Goal: Information Seeking & Learning: Find specific page/section

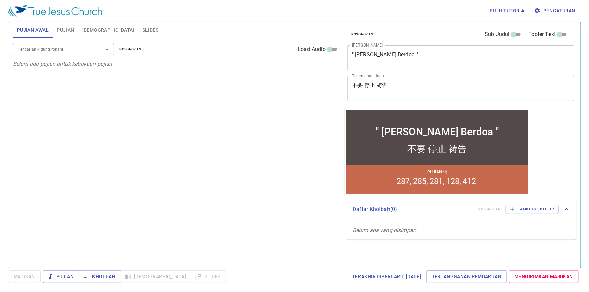
click at [66, 34] on button "Pujian" at bounding box center [65, 30] width 25 height 16
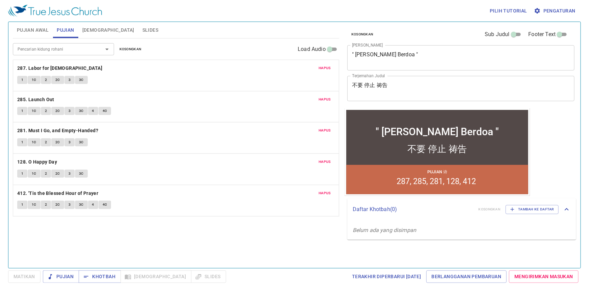
click at [125, 47] on span "Kosongkan" at bounding box center [130, 49] width 22 height 6
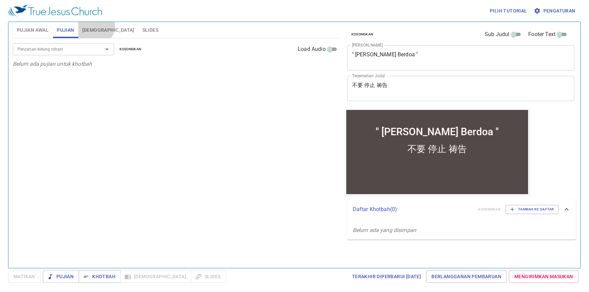
click at [94, 26] on span "[DEMOGRAPHIC_DATA]" at bounding box center [108, 30] width 52 height 8
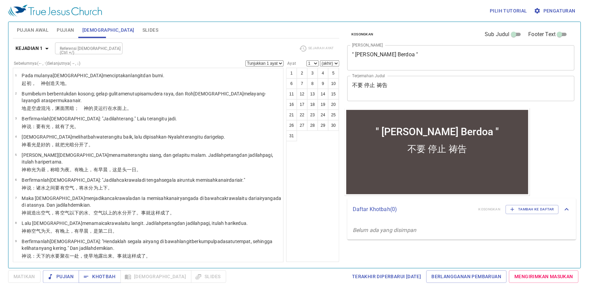
click at [61, 27] on span "Pujian" at bounding box center [65, 30] width 17 height 8
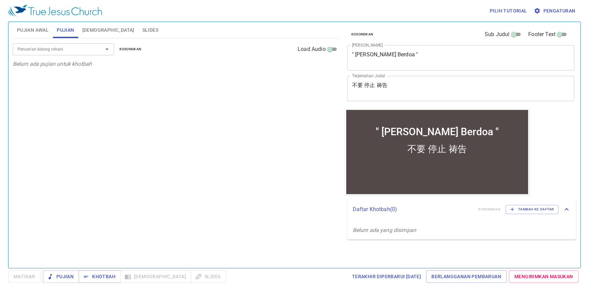
drag, startPoint x: 388, startPoint y: 84, endPoint x: 349, endPoint y: 93, distance: 39.8
click at [349, 93] on div "不要 停止 祷告 x Terjemahan Judul" at bounding box center [460, 88] width 227 height 25
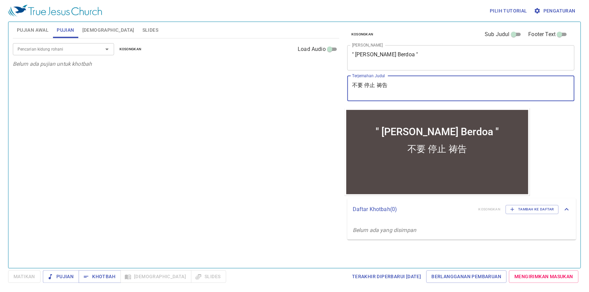
click at [390, 101] on div "不要 停止 祷告 x Terjemahan Judul" at bounding box center [460, 88] width 227 height 25
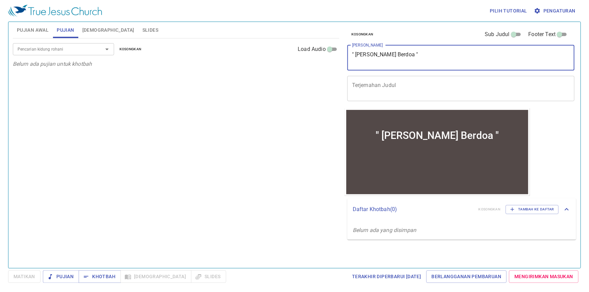
click at [428, 58] on textarea "" Jangan Berhenti Berdoa "" at bounding box center [461, 57] width 218 height 13
click at [302, 84] on div "Pencarian kidung rohani Pencarian kidung rohani Kosongkan Load Audio Belum ada …" at bounding box center [176, 150] width 326 height 224
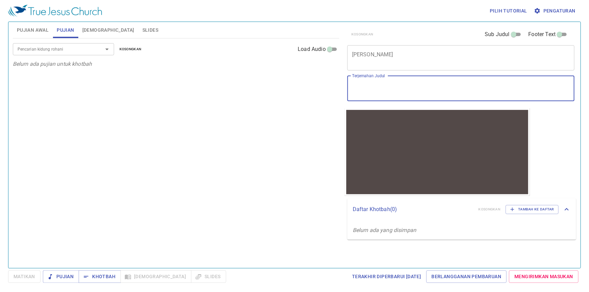
click at [401, 89] on textarea "Terjemahan Judul" at bounding box center [461, 88] width 218 height 13
paste textarea "AYAM BERKOKOK 鸡 叫"
type textarea "AYAM BERKOKOK 鸡 叫"
click at [390, 64] on textarea "[PERSON_NAME]" at bounding box center [461, 57] width 218 height 13
paste textarea "AYAM BERKOKOK 鸡 叫"
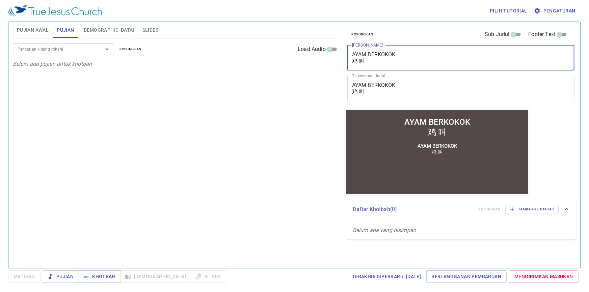
type textarea "AYAM BERKOKOK 鸡 叫"
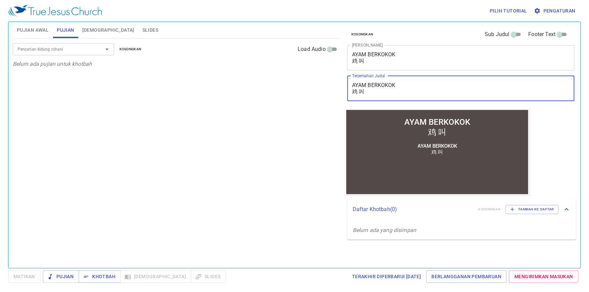
drag, startPoint x: 403, startPoint y: 89, endPoint x: 351, endPoint y: 77, distance: 52.7
click at [351, 77] on div "AYAM BERKOKOK 鸡 叫 x Terjemahan Judul" at bounding box center [460, 88] width 227 height 25
click at [354, 88] on textarea "AYAM BERKOKOK 鸡 叫" at bounding box center [461, 88] width 218 height 13
click at [354, 93] on textarea "AYAM BERKOKOK 鸡 叫" at bounding box center [461, 88] width 218 height 13
type textarea "鸡 叫"
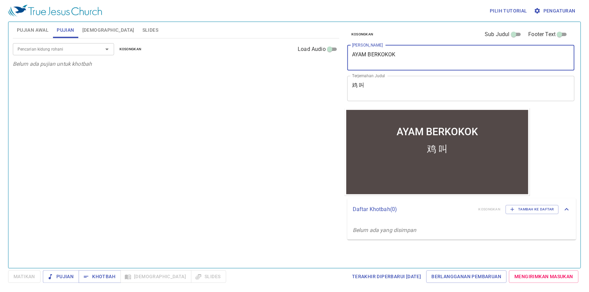
type textarea "AYAM BERKOKOK"
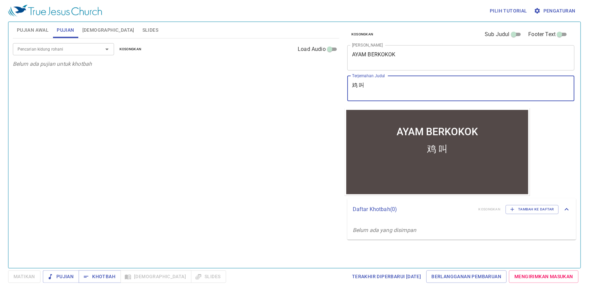
click at [373, 83] on textarea "鸡 叫" at bounding box center [461, 88] width 218 height 13
click at [364, 94] on textarea "鸡 叫" at bounding box center [461, 88] width 218 height 13
click at [273, 89] on div "Pencarian kidung rohani Pencarian kidung rohani Kosongkan Load Audio Belum ada …" at bounding box center [176, 150] width 326 height 224
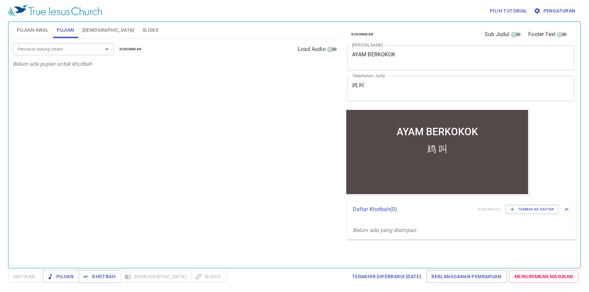
click at [84, 44] on div "Pencarian kidung rohani" at bounding box center [63, 49] width 101 height 12
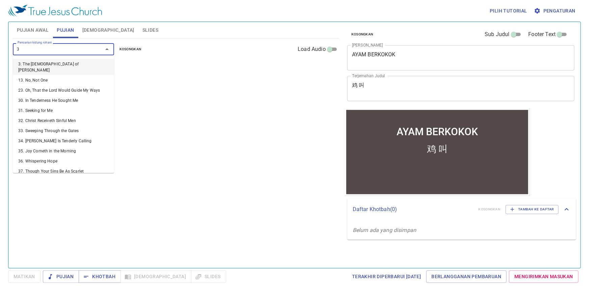
type input "3"
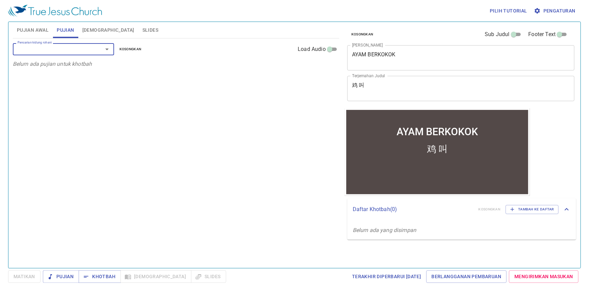
click at [94, 50] on div at bounding box center [102, 49] width 18 height 9
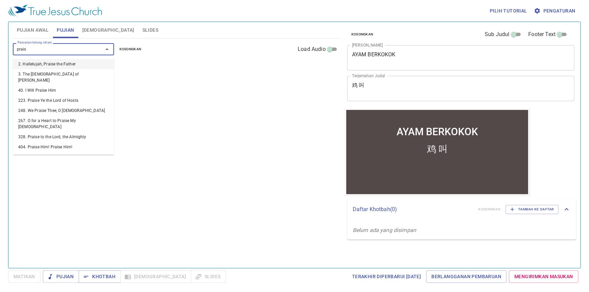
type input "praise"
click at [64, 142] on li "404. Praise Him! Praise Him!" at bounding box center [63, 147] width 101 height 10
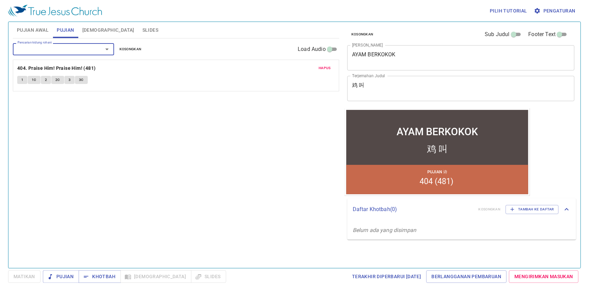
click at [322, 66] on span "Hapus" at bounding box center [324, 68] width 12 height 6
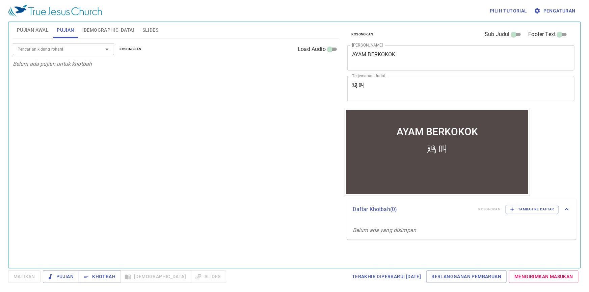
click at [88, 52] on input "Pencarian kidung rohani" at bounding box center [53, 49] width 77 height 8
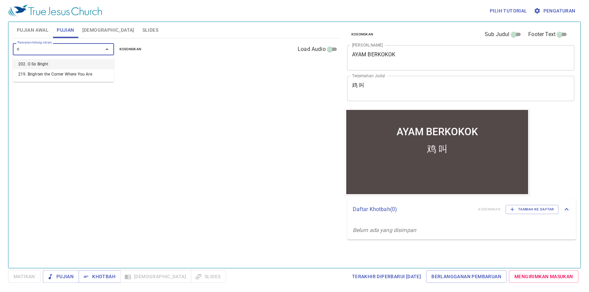
type input "r"
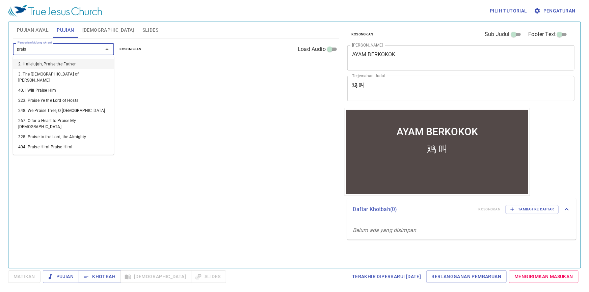
type input "praise"
click at [84, 106] on li "248. We Praise Thee, O God" at bounding box center [63, 111] width 101 height 10
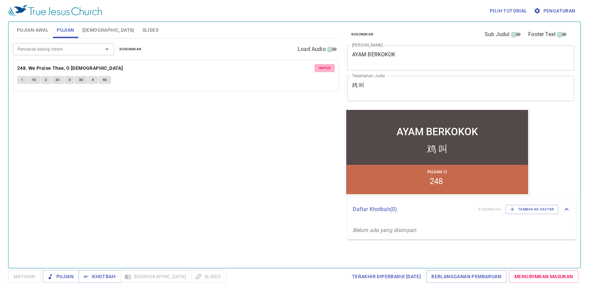
click at [320, 67] on span "Hapus" at bounding box center [324, 68] width 12 height 6
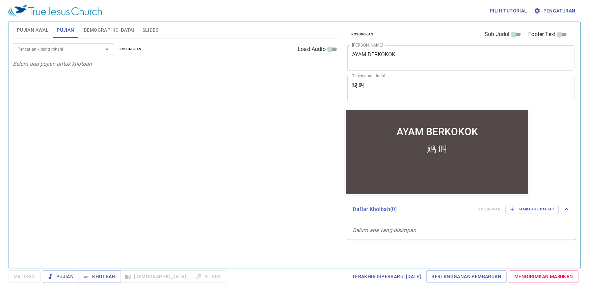
click at [68, 46] on input "Pencarian kidung rohani" at bounding box center [53, 49] width 77 height 8
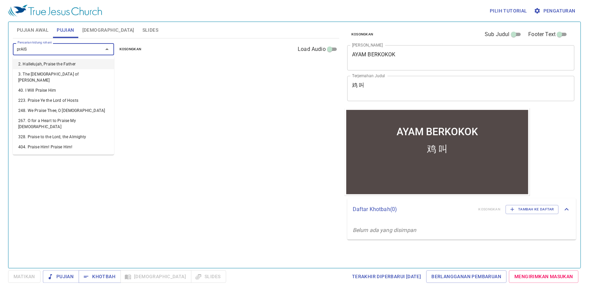
type input "prAISE"
click at [81, 132] on li "328. Praise to the Lord, the Almighty" at bounding box center [63, 137] width 101 height 10
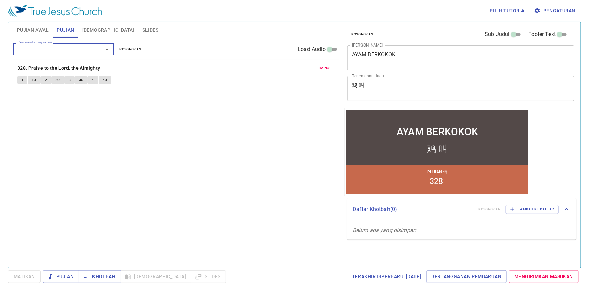
click at [323, 69] on span "Hapus" at bounding box center [324, 68] width 12 height 6
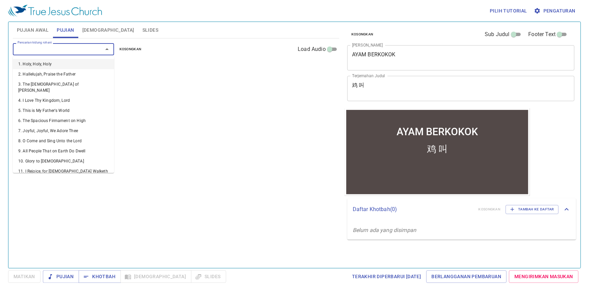
click at [78, 50] on input "Pencarian kidung rohani" at bounding box center [53, 49] width 77 height 8
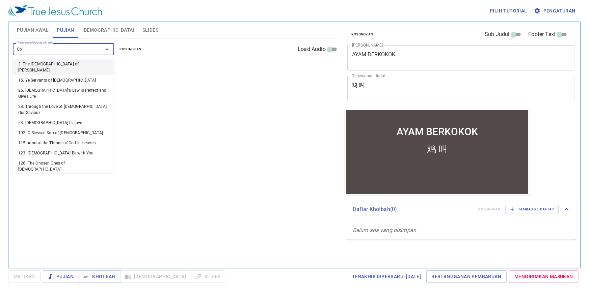
type input "God"
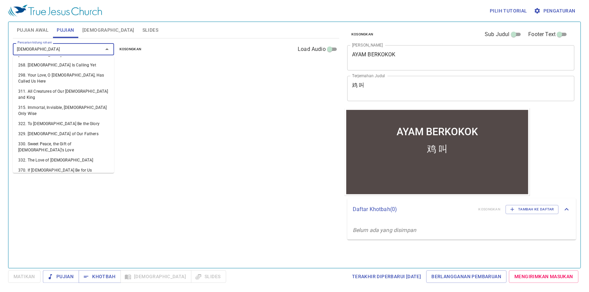
scroll to position [252, 0]
click at [80, 220] on li "484. Have Faith in God" at bounding box center [63, 225] width 101 height 10
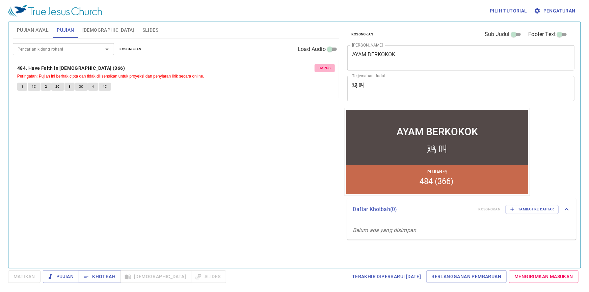
click at [322, 70] on span "Hapus" at bounding box center [324, 68] width 12 height 6
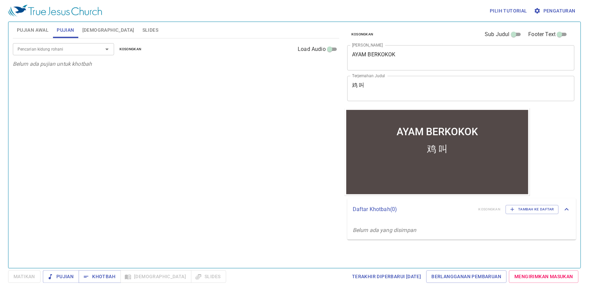
click at [46, 49] on input "Pencarian kidung rohani" at bounding box center [53, 49] width 77 height 8
click at [173, 166] on div "Pencarian kidung rohani Pencarian kidung rohani Kosongkan Load Audio Belum ada …" at bounding box center [176, 150] width 326 height 224
click at [71, 53] on div "Pencarian kidung rohani" at bounding box center [63, 49] width 101 height 12
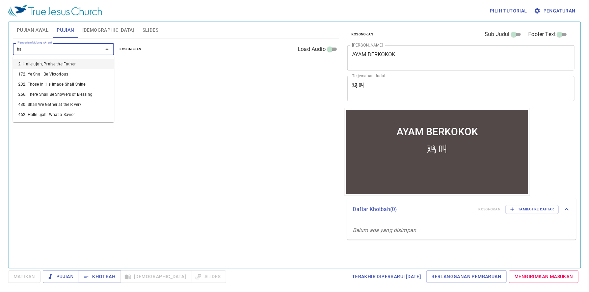
type input "halle"
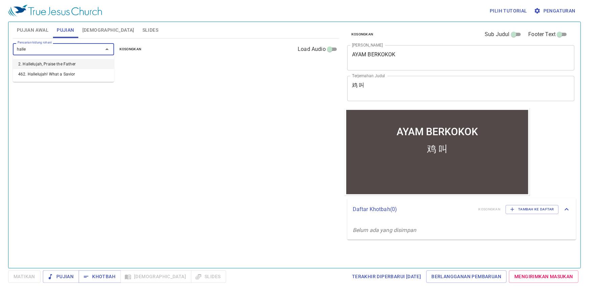
click at [62, 61] on li "2. Hallelujah, Praise the Father" at bounding box center [63, 64] width 101 height 10
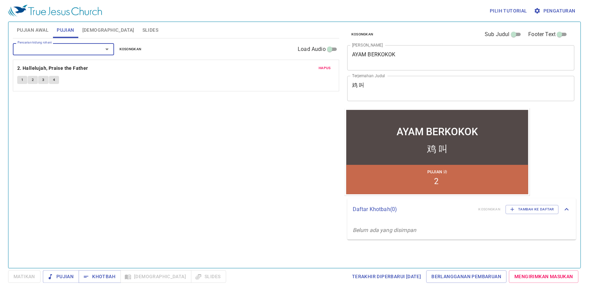
drag, startPoint x: 324, startPoint y: 71, endPoint x: 312, endPoint y: 73, distance: 12.3
click at [324, 70] on span "Hapus" at bounding box center [324, 68] width 12 height 6
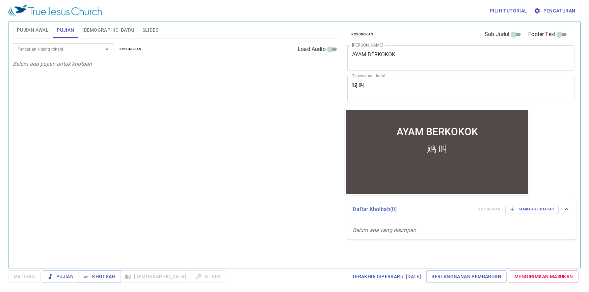
click at [61, 45] on div "Pencarian kidung rohani" at bounding box center [63, 49] width 101 height 12
type input "3"
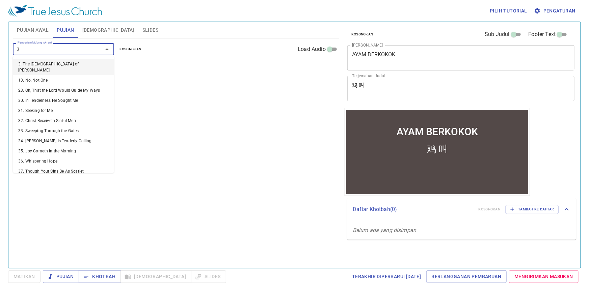
click at [66, 64] on li "3. The God of Abraham Praise" at bounding box center [63, 67] width 101 height 16
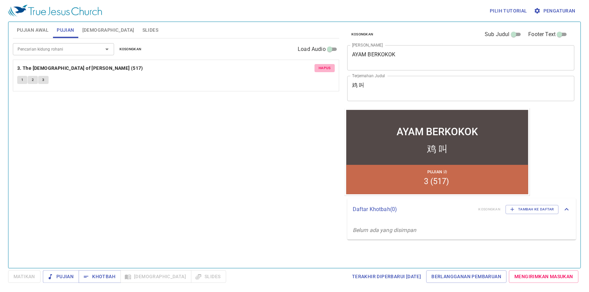
click at [328, 67] on span "Hapus" at bounding box center [324, 68] width 12 height 6
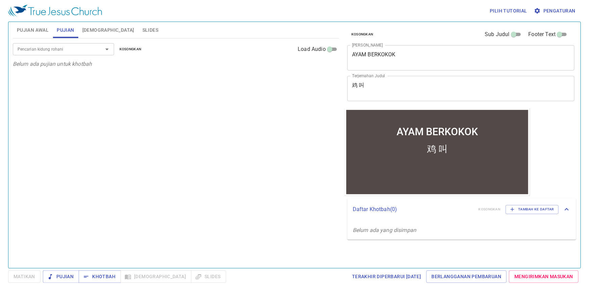
click at [86, 46] on input "Pencarian kidung rohani" at bounding box center [53, 49] width 77 height 8
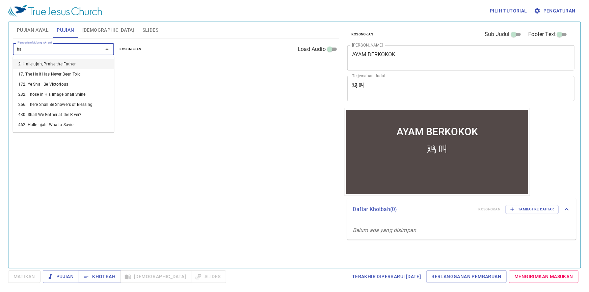
type input "h"
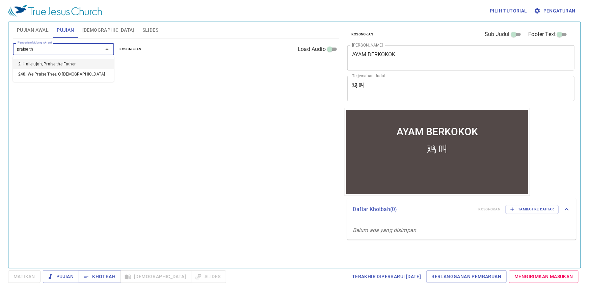
type input "praise the"
click at [70, 73] on li "248. We Praise Thee, O God" at bounding box center [63, 74] width 101 height 10
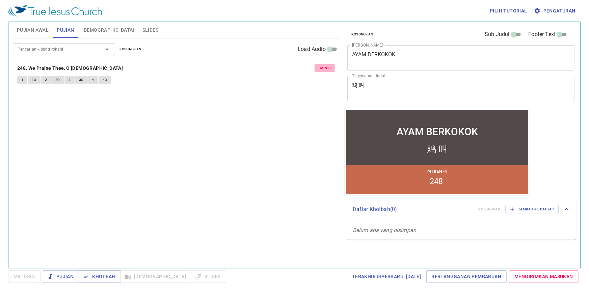
click at [330, 68] on span "Hapus" at bounding box center [324, 68] width 12 height 6
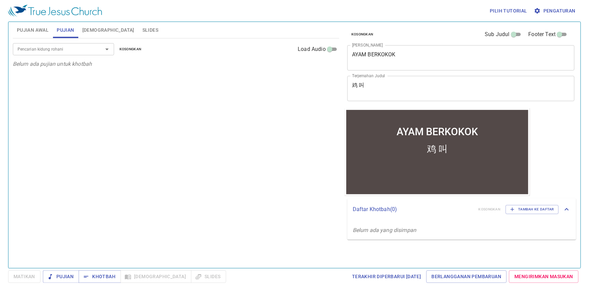
click at [129, 173] on div "Pencarian kidung rohani Pencarian kidung rohani Kosongkan Load Audio Belum ada …" at bounding box center [176, 150] width 326 height 224
click at [391, 81] on div "鸡 叫 x Terjemahan Judul" at bounding box center [460, 88] width 227 height 25
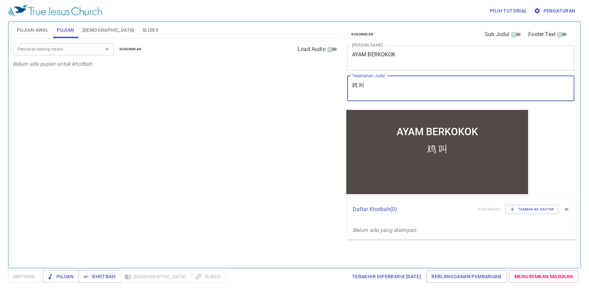
click at [232, 138] on div "Pencarian kidung rohani Pencarian kidung rohani Kosongkan Load Audio Belum ada …" at bounding box center [176, 150] width 326 height 224
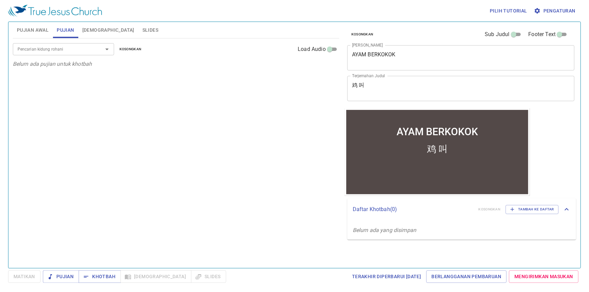
click at [231, 129] on div "Pencarian kidung rohani Pencarian kidung rohani Kosongkan Load Audio Belum ada …" at bounding box center [176, 150] width 326 height 224
click at [46, 51] on input "Pencarian kidung rohani" at bounding box center [53, 49] width 77 height 8
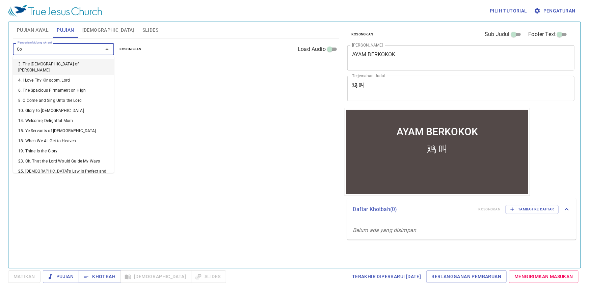
type input "God"
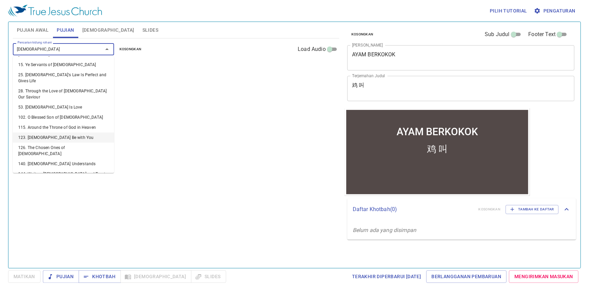
scroll to position [30, 0]
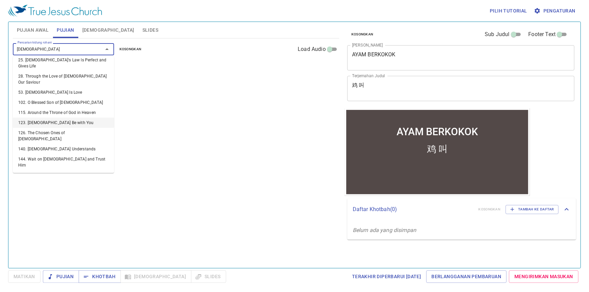
click at [51, 118] on li "123. God Be with You" at bounding box center [63, 123] width 101 height 10
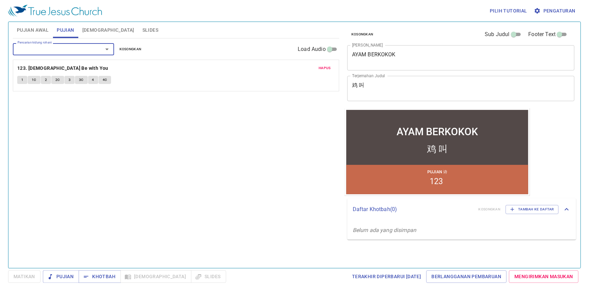
click at [326, 70] on span "Hapus" at bounding box center [324, 68] width 12 height 6
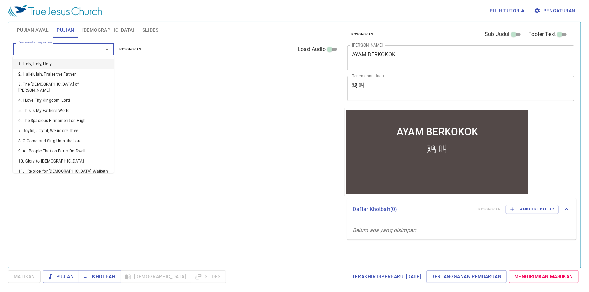
click at [37, 48] on input "Pencarian kidung rohani" at bounding box center [53, 49] width 77 height 8
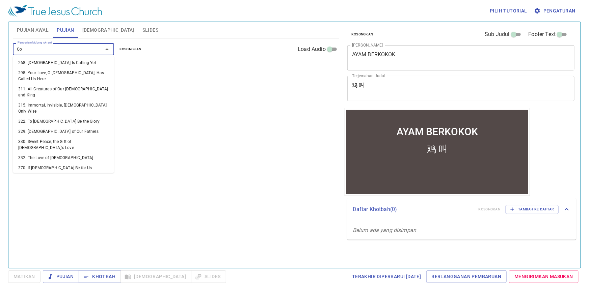
scroll to position [4, 0]
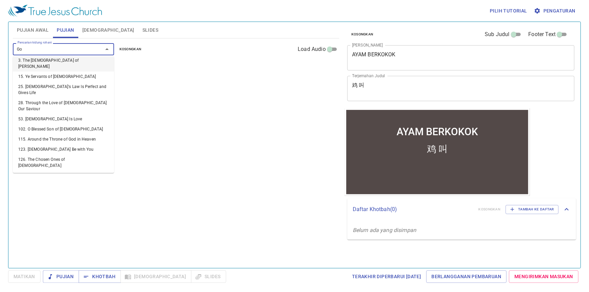
type input "G"
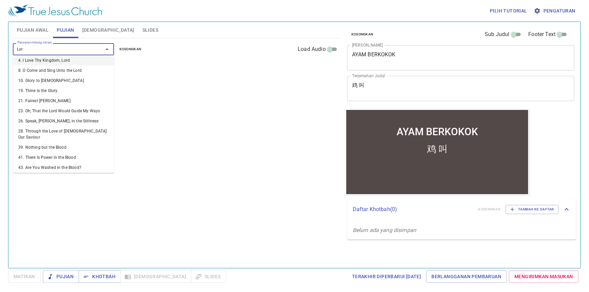
type input "Lord"
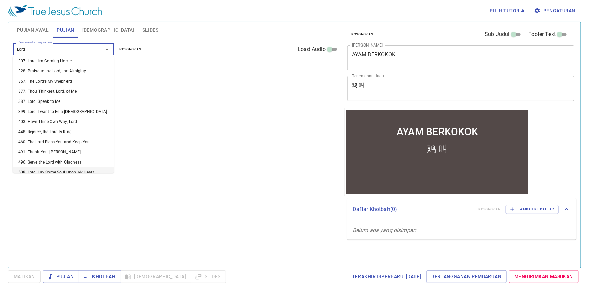
scroll to position [212, 0]
click at [78, 170] on li "129A. Lord, We Come Before Thee Now" at bounding box center [63, 172] width 101 height 10
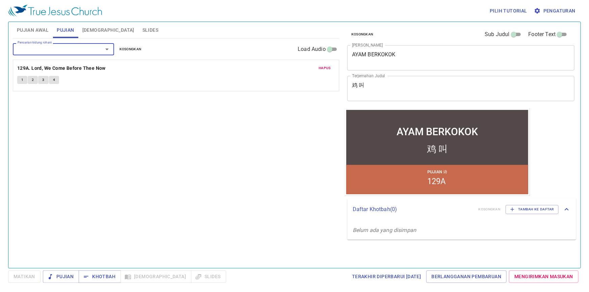
click at [326, 70] on span "Hapus" at bounding box center [324, 68] width 12 height 6
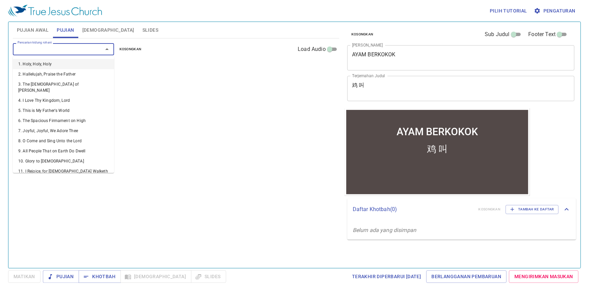
click at [45, 47] on input "Pencarian kidung rohani" at bounding box center [53, 49] width 77 height 8
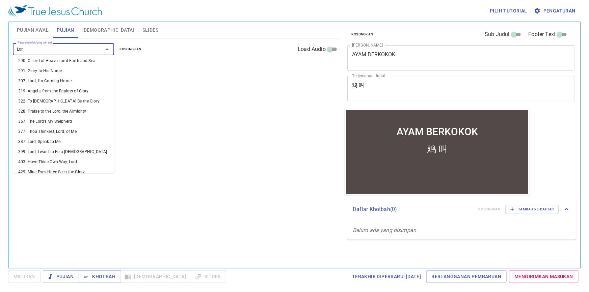
scroll to position [4, 0]
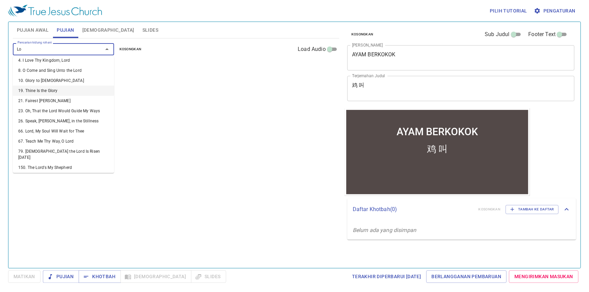
type input "L"
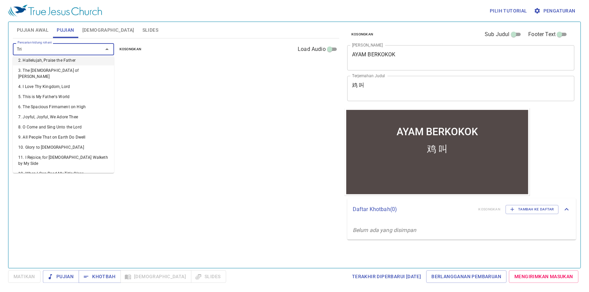
scroll to position [0, 0]
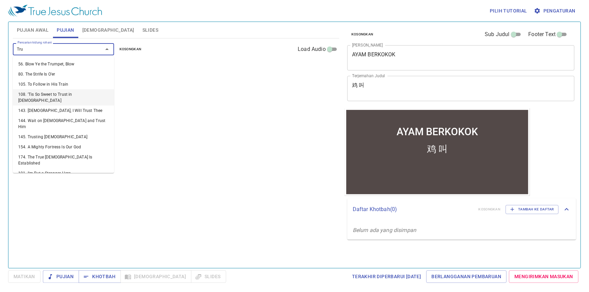
type input "True"
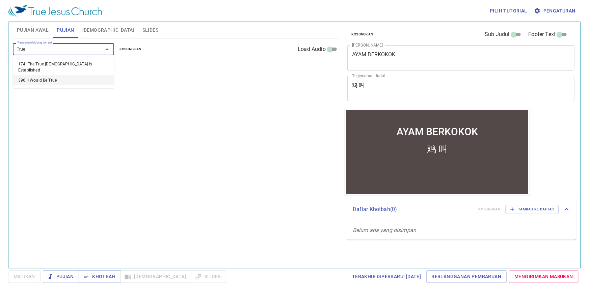
click at [87, 75] on li "396. I Would Be True" at bounding box center [63, 80] width 101 height 10
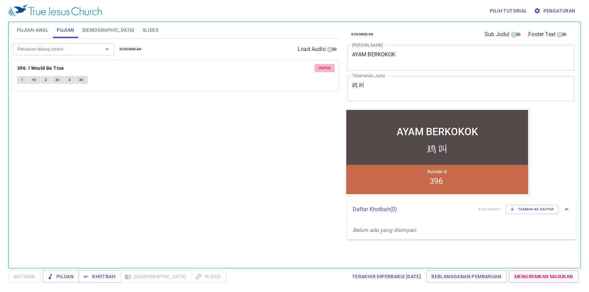
click at [332, 68] on button "Hapus" at bounding box center [324, 68] width 20 height 8
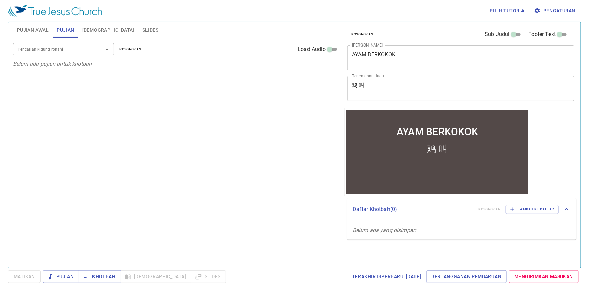
click at [72, 52] on input "Pencarian kidung rohani" at bounding box center [53, 49] width 77 height 8
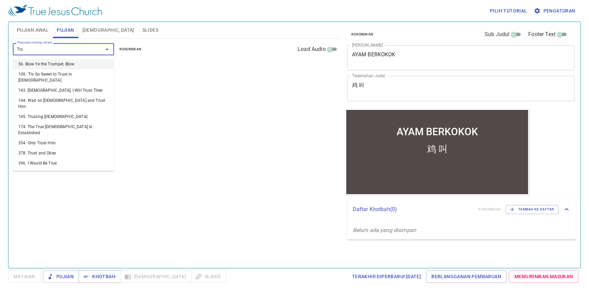
type input "True"
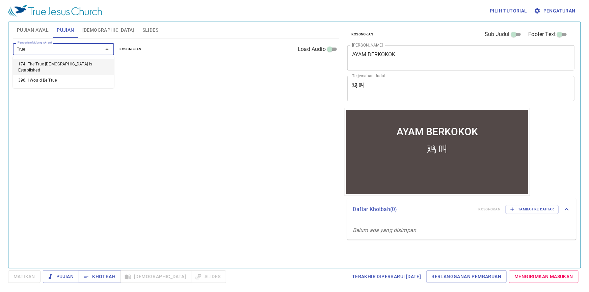
click at [70, 63] on li "174. The True Church Is Established" at bounding box center [63, 67] width 101 height 16
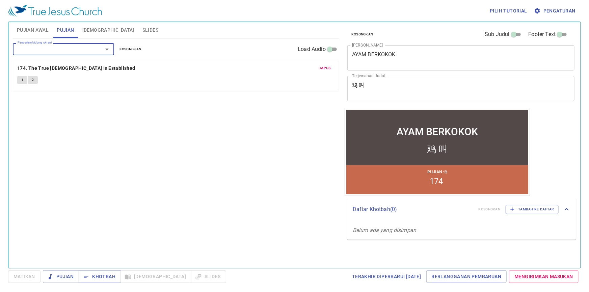
click at [331, 70] on button "Hapus" at bounding box center [324, 68] width 20 height 8
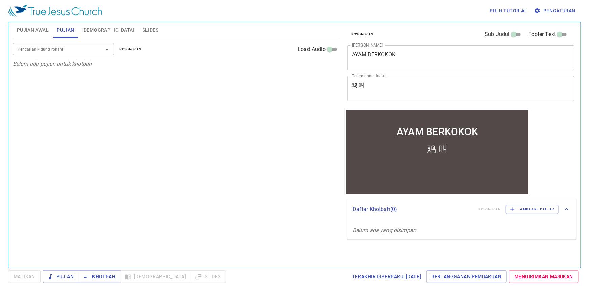
click at [54, 44] on div "Pencarian kidung rohani" at bounding box center [63, 49] width 101 height 12
type input "3"
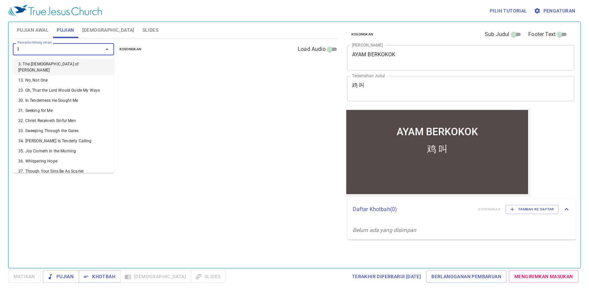
click at [58, 62] on li "3. The God of Abraham Praise" at bounding box center [63, 67] width 101 height 16
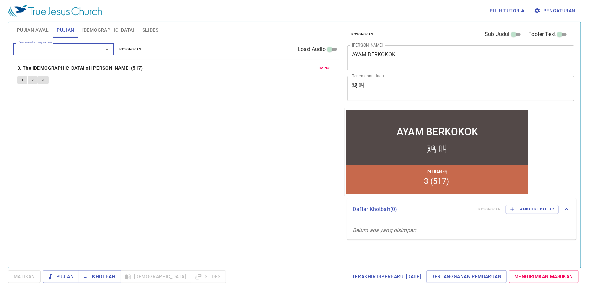
click at [23, 79] on span "1" at bounding box center [22, 80] width 2 height 6
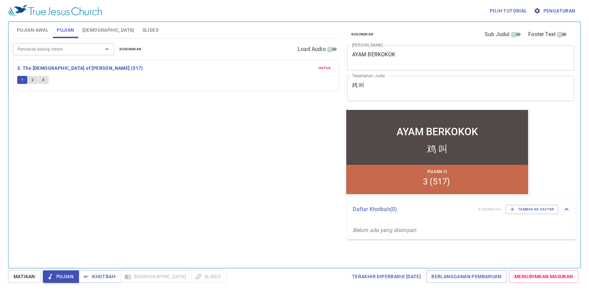
click at [258, 153] on div "Pencarian kidung rohani Pencarian kidung rohani Kosongkan Load Audio Hapus 3. T…" at bounding box center [176, 150] width 326 height 224
click at [29, 275] on span "Matikan" at bounding box center [24, 277] width 22 height 8
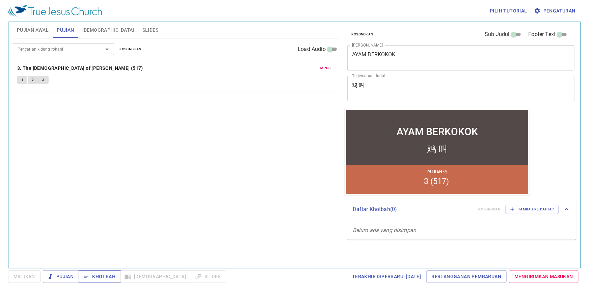
click at [104, 274] on span "Khotbah" at bounding box center [99, 277] width 31 height 8
click at [27, 274] on span "Matikan" at bounding box center [24, 277] width 22 height 8
click at [86, 277] on icon "button" at bounding box center [86, 277] width 4 height 2
drag, startPoint x: 168, startPoint y: 181, endPoint x: 177, endPoint y: 173, distance: 12.2
click at [168, 181] on div "Pencarian kidung rohani Pencarian kidung rohani Kosongkan Load Audio Hapus 3. T…" at bounding box center [176, 150] width 326 height 224
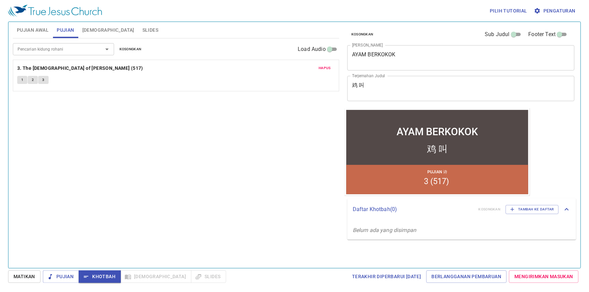
click at [223, 138] on div "Pencarian kidung rohani Pencarian kidung rohani Kosongkan Load Audio Hapus 3. T…" at bounding box center [176, 150] width 326 height 224
click at [215, 155] on div "Pencarian kidung rohani Pencarian kidung rohani Kosongkan Load Audio Hapus 3. T…" at bounding box center [176, 150] width 326 height 224
click at [207, 150] on div "Pencarian kidung rohani Pencarian kidung rohani Kosongkan Load Audio Hapus 3. T…" at bounding box center [176, 150] width 326 height 224
drag, startPoint x: 94, startPoint y: 34, endPoint x: 95, endPoint y: 38, distance: 4.4
click at [96, 34] on span "[DEMOGRAPHIC_DATA]" at bounding box center [108, 30] width 52 height 8
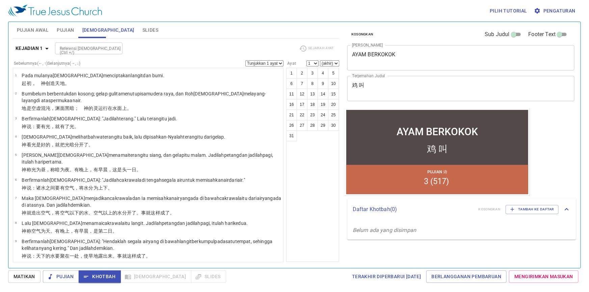
click at [85, 49] on input "Referensi [DEMOGRAPHIC_DATA] (Ctrl +/)" at bounding box center [83, 49] width 52 height 8
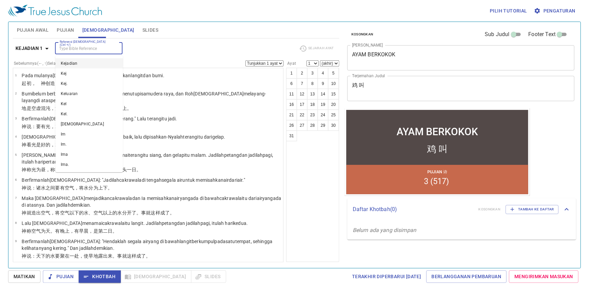
click at [47, 49] on icon "button" at bounding box center [46, 49] width 3 height 2
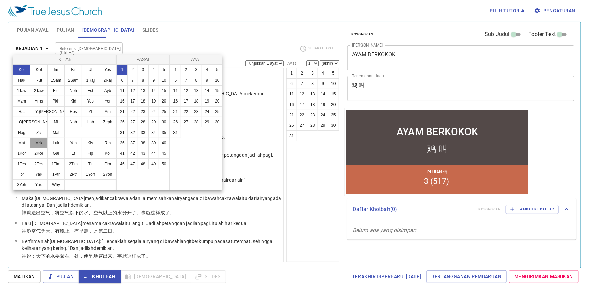
click at [43, 140] on button "Mrk" at bounding box center [39, 143] width 18 height 11
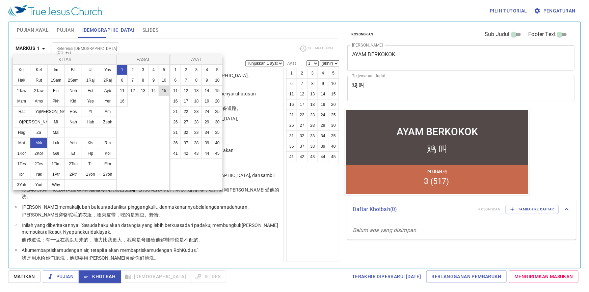
click at [152, 91] on button "14" at bounding box center [153, 90] width 11 height 11
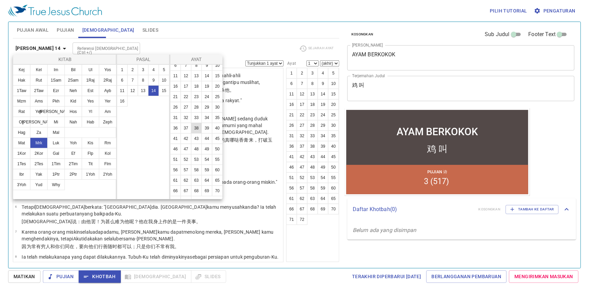
scroll to position [54, 0]
click at [181, 183] on button "66" at bounding box center [175, 183] width 11 height 11
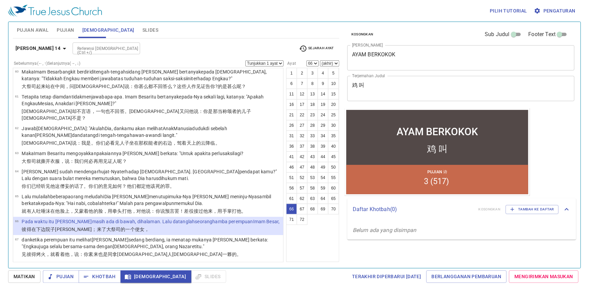
click at [161, 48] on div "Referensi Alkitab (Ctrl +/) Referensi Alkitab (Ctrl +/)" at bounding box center [183, 49] width 221 height 12
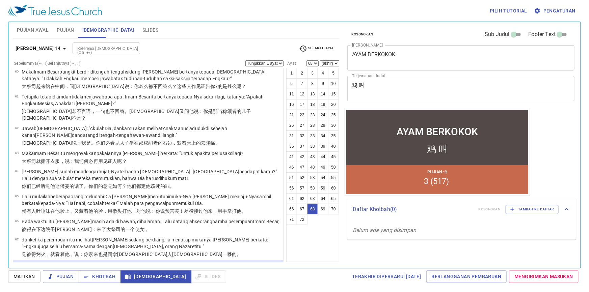
click at [149, 286] on p "Ketika hamba perempuan itu melihat Petrus lagi , berkatalah ia pula kepada oran…" at bounding box center [151, 292] width 259 height 13
select select "69"
click at [182, 52] on div "Referensi Alkitab (Ctrl +/) Referensi Alkitab (Ctrl +/)" at bounding box center [183, 49] width 221 height 12
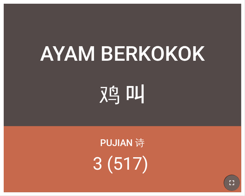
click at [232, 182] on icon "button" at bounding box center [232, 183] width 8 height 8
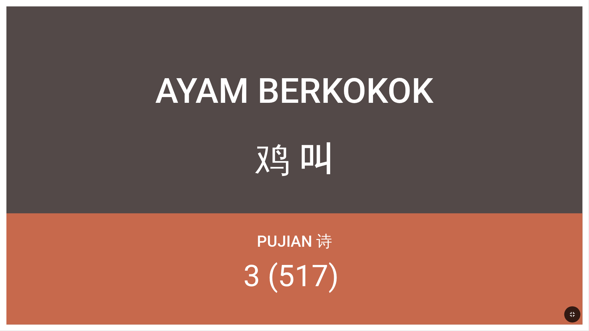
drag, startPoint x: 469, startPoint y: 18, endPoint x: 487, endPoint y: 128, distance: 112.1
click at [245, 74] on div "AYAM BERKOKOK AYAM BERKOKOK 鸡 叫 鸡 叫 Pujian 诗 3 (517)" at bounding box center [294, 165] width 576 height 318
click at [245, 196] on button "button" at bounding box center [572, 315] width 16 height 16
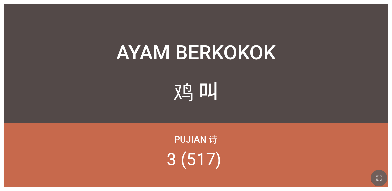
click at [245, 185] on button "button" at bounding box center [379, 178] width 16 height 16
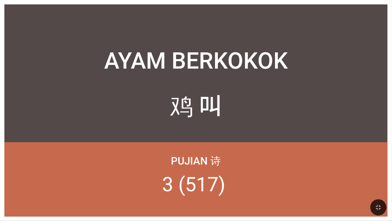
click at [245, 196] on div at bounding box center [196, 206] width 392 height 27
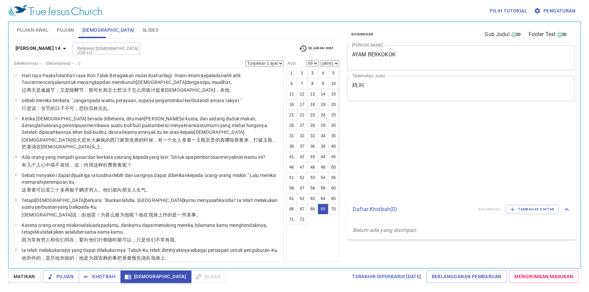
select select "69"
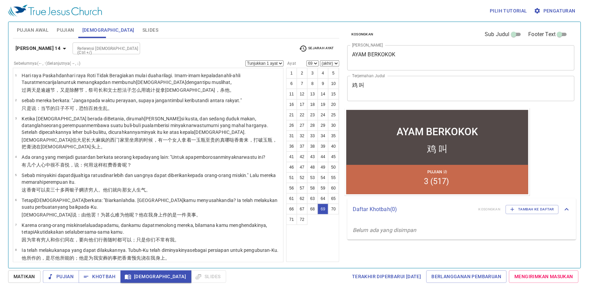
scroll to position [1416, 0]
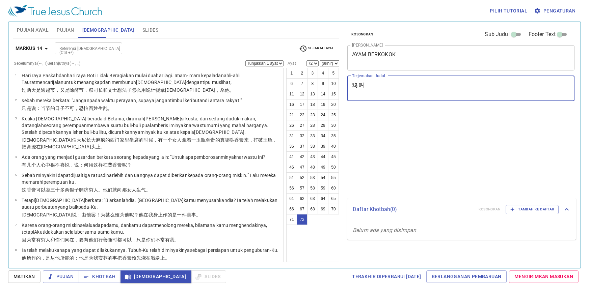
select select "72"
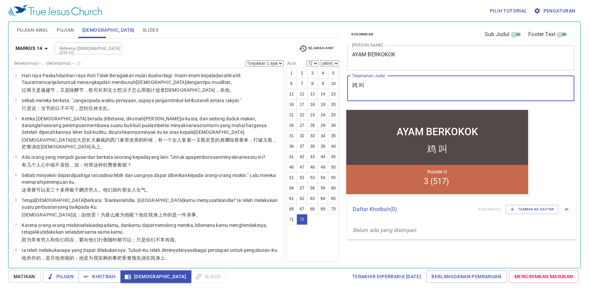
scroll to position [1481, 0]
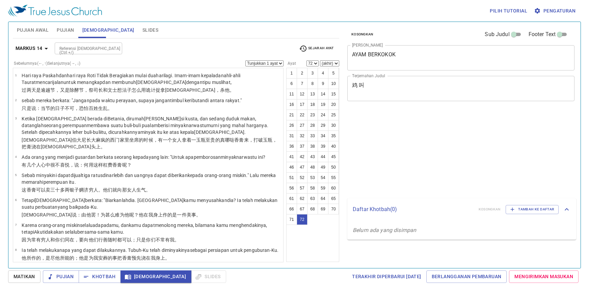
select select "72"
